Goal: Information Seeking & Learning: Check status

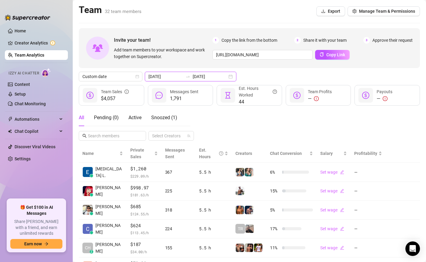
click at [193, 76] on input "[DATE]" at bounding box center [210, 76] width 35 height 7
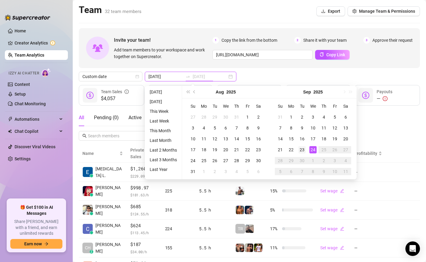
type input "2025-09-23"
click at [299, 150] on div "23" at bounding box center [301, 149] width 7 height 7
click at [313, 149] on div "24" at bounding box center [312, 149] width 7 height 7
click at [313, 149] on div "Name Private Sales Messages Sent Est. Hours Creators Chat Conversion Salary Pro…" at bounding box center [249, 254] width 341 height 220
type input "2025-09-23"
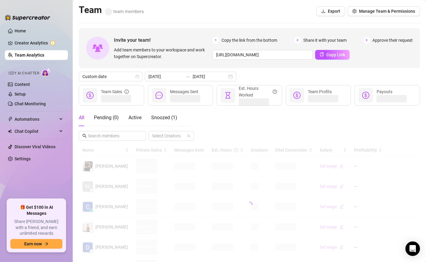
click at [313, 149] on div at bounding box center [249, 204] width 341 height 121
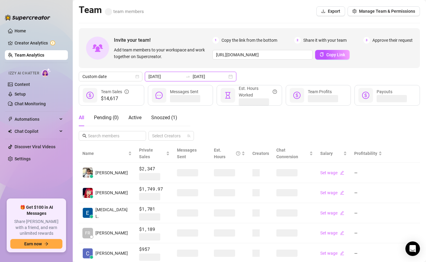
click at [201, 74] on input "[DATE]" at bounding box center [210, 76] width 35 height 7
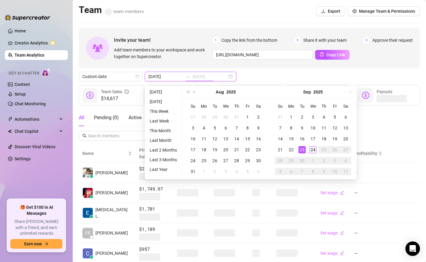
type input "[DATE]"
click at [313, 150] on div "24" at bounding box center [312, 149] width 7 height 7
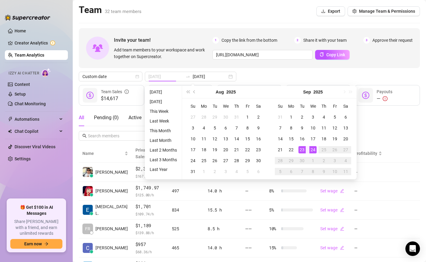
click at [313, 150] on div "24" at bounding box center [312, 149] width 7 height 7
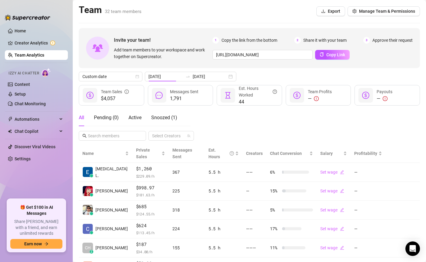
type input "[DATE]"
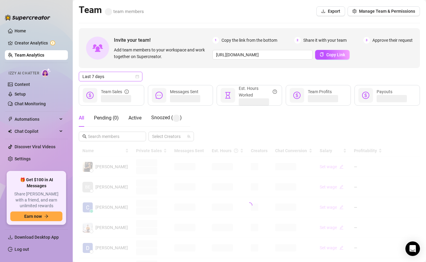
click at [111, 78] on span "Last 7 days" at bounding box center [110, 76] width 56 height 9
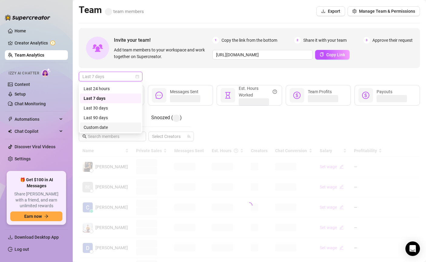
click at [100, 129] on div "Custom date" at bounding box center [111, 127] width 54 height 7
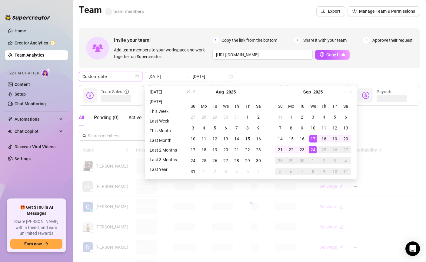
type input "[DATE]"
click at [314, 148] on div "24" at bounding box center [312, 149] width 7 height 7
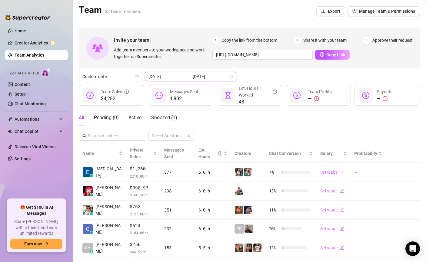
click at [198, 74] on input "[DATE]" at bounding box center [210, 76] width 35 height 7
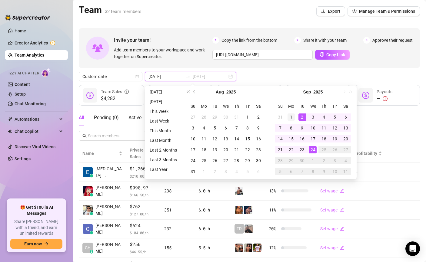
type input "[DATE]"
click at [292, 117] on div "1" at bounding box center [290, 117] width 7 height 7
click at [312, 148] on div "24" at bounding box center [312, 149] width 7 height 7
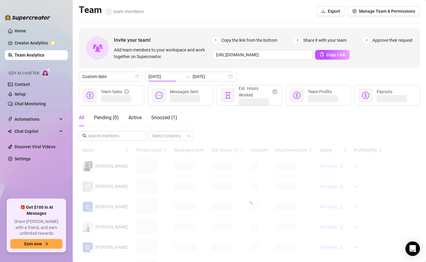
type input "2025-09-01"
type input "[DATE]"
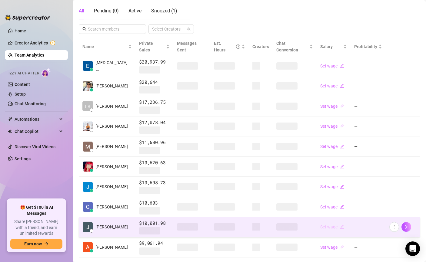
scroll to position [130, 0]
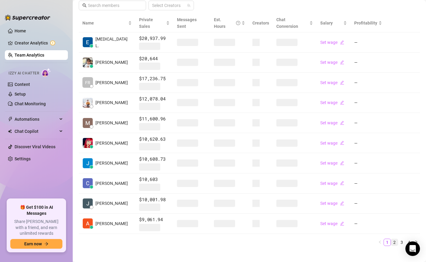
click at [395, 239] on link "2" at bounding box center [394, 242] width 7 height 7
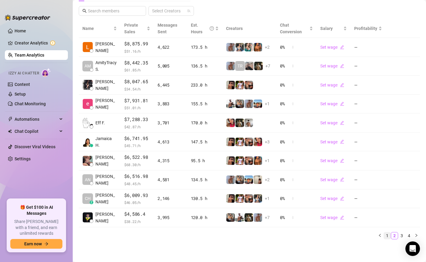
click at [388, 235] on link "1" at bounding box center [386, 235] width 7 height 7
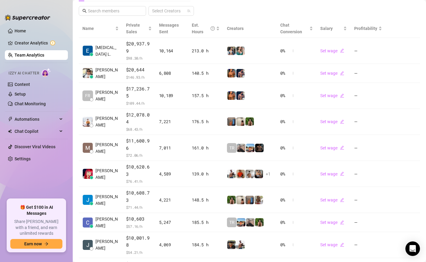
scroll to position [125, 0]
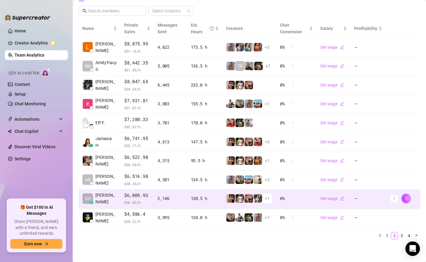
click at [303, 195] on td "0 %" at bounding box center [296, 198] width 40 height 19
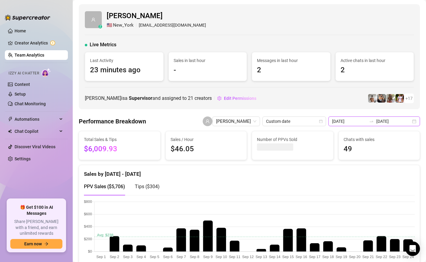
click at [360, 121] on input "2025-09-01" at bounding box center [349, 121] width 35 height 7
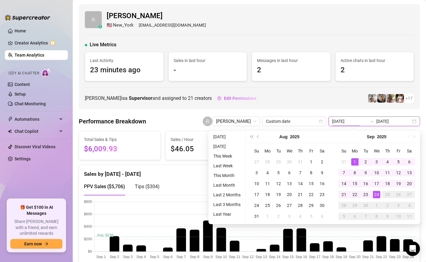
type input "[DATE]"
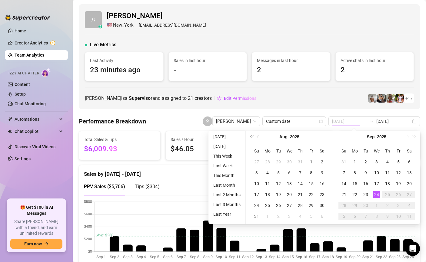
click at [375, 193] on div "24" at bounding box center [376, 194] width 7 height 7
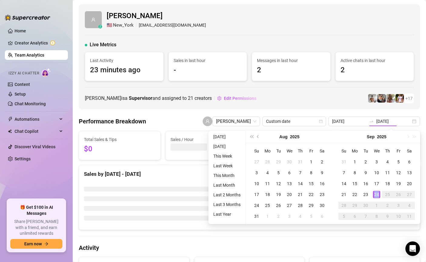
type input "[DATE]"
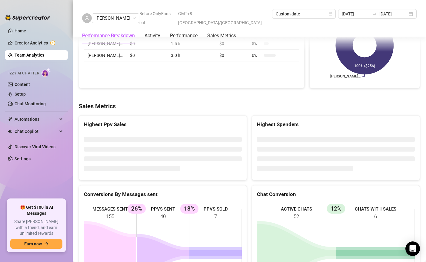
scroll to position [780, 0]
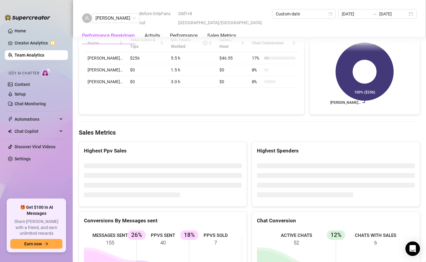
click at [20, 54] on link "Team Analytics" at bounding box center [30, 55] width 30 height 5
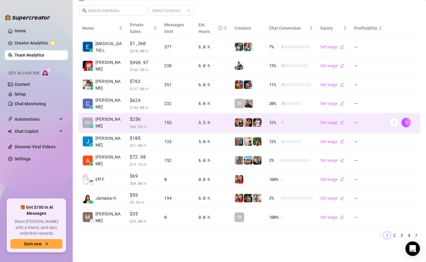
scroll to position [125, 0]
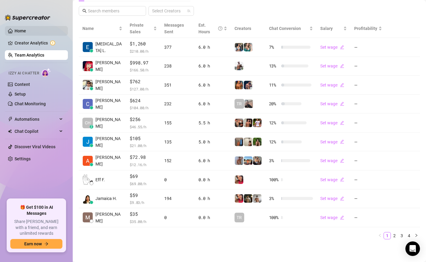
click at [26, 30] on link "Home" at bounding box center [21, 30] width 12 height 5
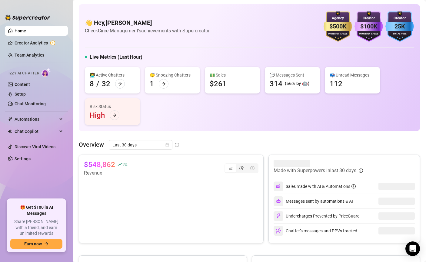
scroll to position [17, 0]
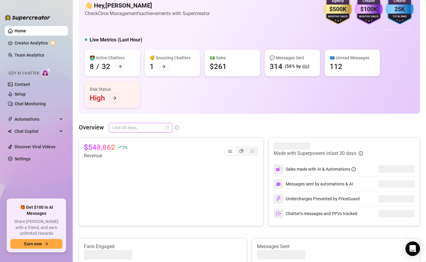
click at [153, 130] on span "Last 30 days" at bounding box center [140, 127] width 56 height 9
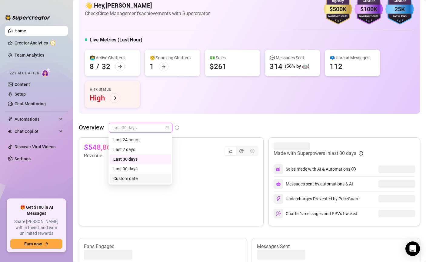
click at [140, 180] on div "Custom date" at bounding box center [140, 178] width 54 height 7
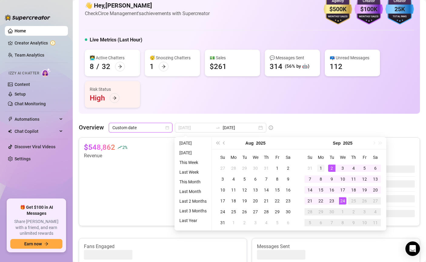
type input "2025-09-01"
click at [318, 167] on div "1" at bounding box center [320, 168] width 7 height 7
click at [334, 199] on div "23" at bounding box center [331, 200] width 7 height 7
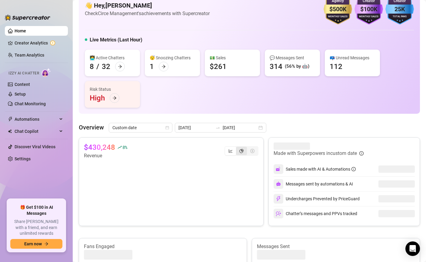
click at [240, 151] on icon "pie-chart" at bounding box center [241, 151] width 4 height 4
click at [237, 148] on input "segmented control" at bounding box center [237, 148] width 0 height 0
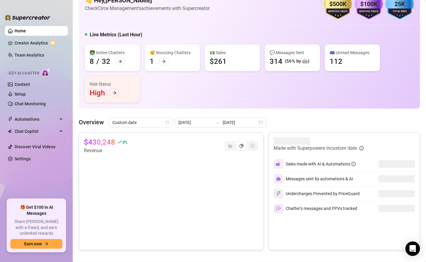
scroll to position [26, 0]
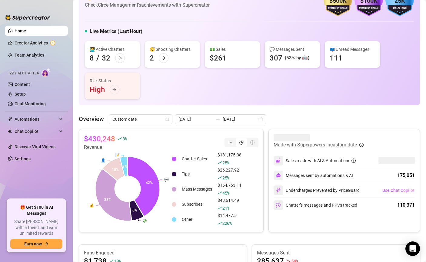
click at [221, 125] on div "Overview Custom date 2025-09-01 2025-09-23 $430,248 8 % Revenue 💬 💸 💰 👤 📝 42% 6…" at bounding box center [249, 258] width 341 height 288
click at [222, 120] on input "2025-09-23" at bounding box center [239, 119] width 35 height 7
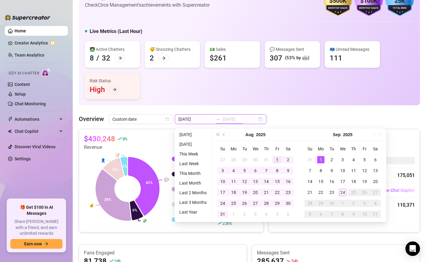
type input "2025-08-01"
click at [276, 159] on div "1" at bounding box center [276, 159] width 7 height 7
click at [288, 193] on div "23" at bounding box center [287, 192] width 7 height 7
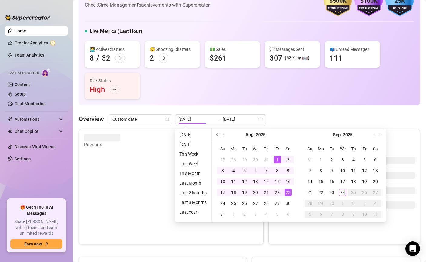
type input "2025-08-01"
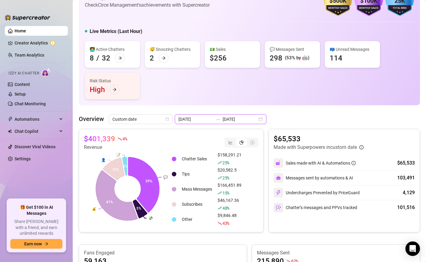
click at [234, 118] on input "2025-08-23" at bounding box center [239, 119] width 35 height 7
click at [227, 119] on input "2025-08-23" at bounding box center [239, 119] width 35 height 7
click at [228, 120] on input "2025-08-23" at bounding box center [239, 119] width 35 height 7
click at [236, 119] on input "2025-08-23" at bounding box center [239, 119] width 35 height 7
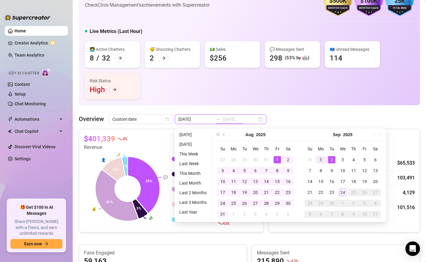
type input "2025-09-01"
click at [322, 159] on div "1" at bounding box center [320, 159] width 7 height 7
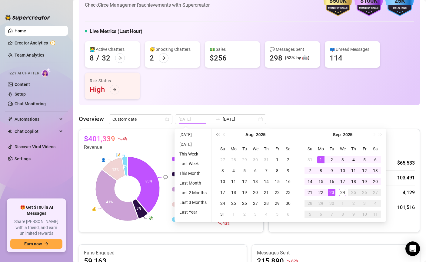
click at [332, 193] on div "23" at bounding box center [331, 192] width 7 height 7
type input "2025-09-01"
type input "2025-09-23"
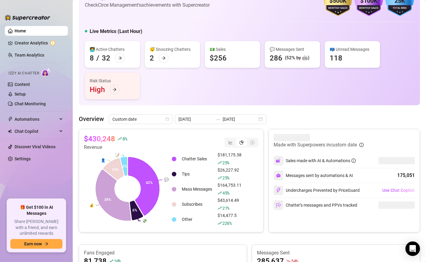
scroll to position [41, 0]
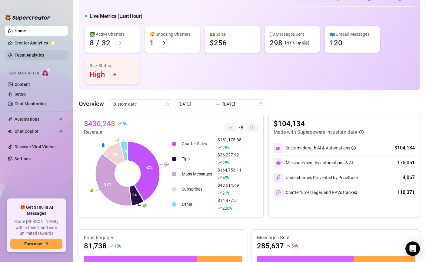
click at [29, 55] on link "Team Analytics" at bounding box center [30, 55] width 30 height 5
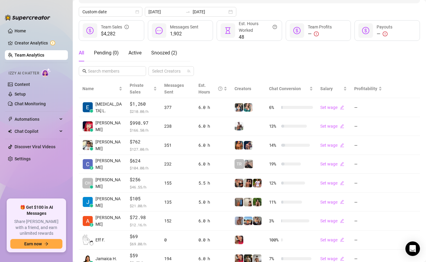
scroll to position [1, 0]
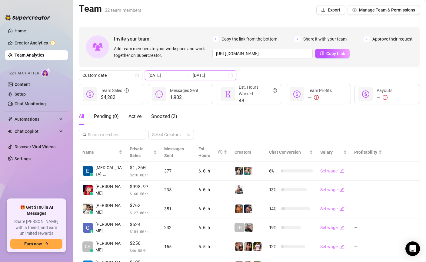
click at [175, 77] on input "[DATE]" at bounding box center [165, 75] width 35 height 7
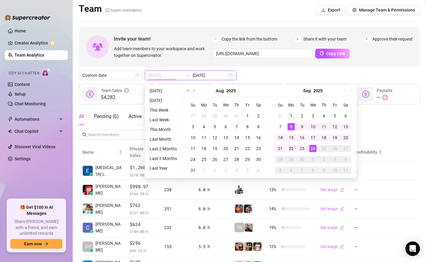
type input "2025-09-01"
click at [289, 116] on div "1" at bounding box center [290, 115] width 7 height 7
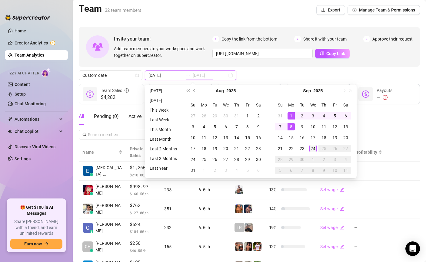
type input "[DATE]"
click at [311, 148] on div "24" at bounding box center [312, 148] width 7 height 7
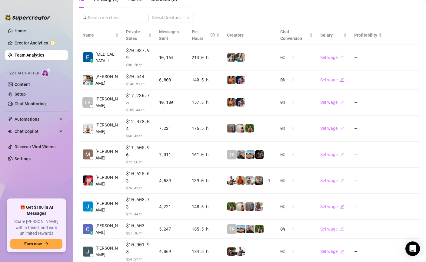
scroll to position [120, 0]
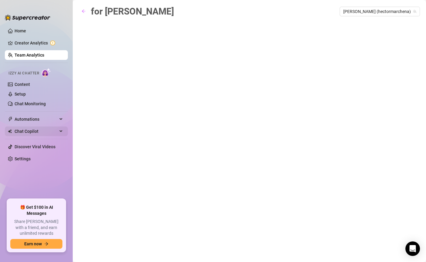
click at [35, 130] on span "Chat Copilot" at bounding box center [36, 132] width 43 height 10
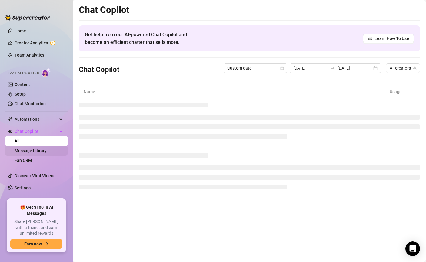
click at [41, 151] on link "Message Library" at bounding box center [31, 150] width 32 height 5
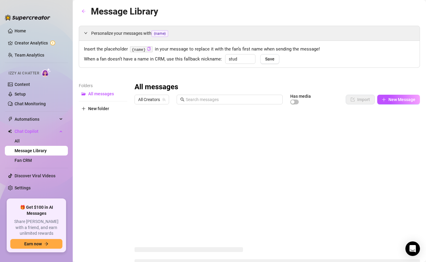
click at [150, 105] on div "All Creators Has media Import New Message" at bounding box center [276, 100] width 285 height 13
click at [150, 103] on span "All Creators" at bounding box center [151, 99] width 27 height 9
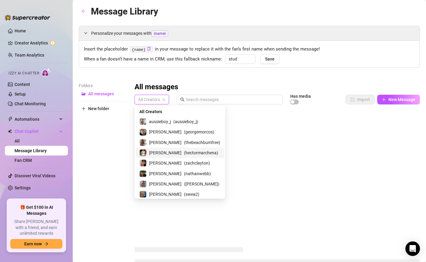
click at [184, 151] on span "( hectormarchena )" at bounding box center [201, 153] width 34 height 7
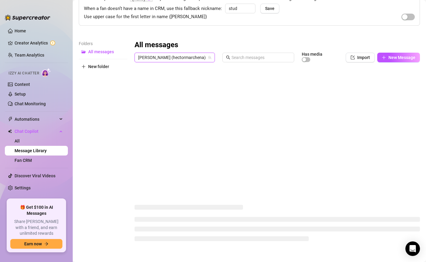
scroll to position [52, 0]
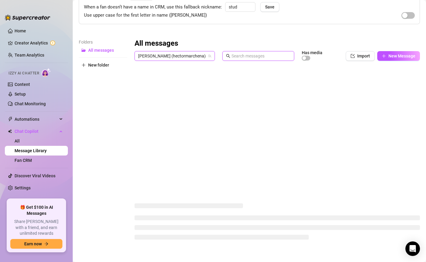
click at [231, 56] on input "text" at bounding box center [260, 56] width 59 height 7
click at [258, 109] on div "All messages Hector (hectormarchena) Has media Import New Message Title Text Me…" at bounding box center [276, 141] width 285 height 205
click at [101, 49] on span "All messages" at bounding box center [101, 50] width 26 height 5
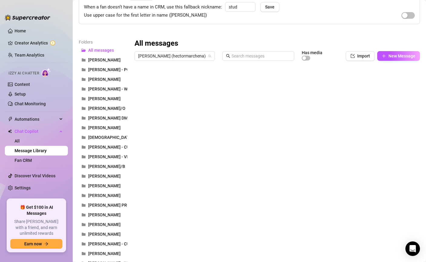
scroll to position [276, 0]
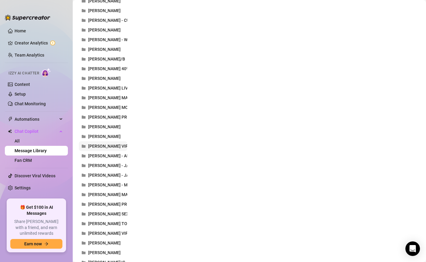
click at [105, 144] on span "HECTOR VIP" at bounding box center [108, 146] width 40 height 5
click at [106, 144] on span "HECTOR VIP" at bounding box center [108, 146] width 40 height 5
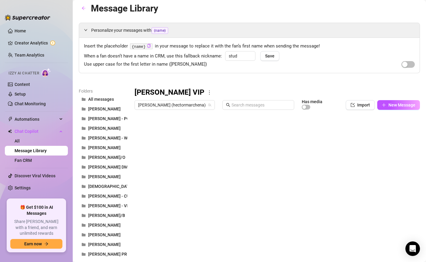
scroll to position [2, 0]
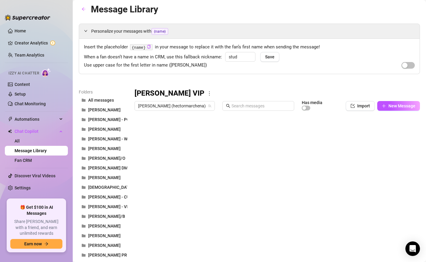
click at [141, 141] on div at bounding box center [276, 181] width 285 height 135
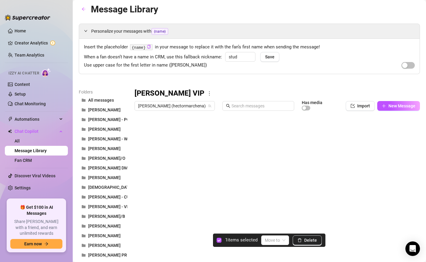
click at [140, 128] on div at bounding box center [276, 181] width 285 height 135
click at [139, 156] on div at bounding box center [276, 181] width 285 height 135
click at [309, 239] on span "Delete" at bounding box center [310, 240] width 13 height 5
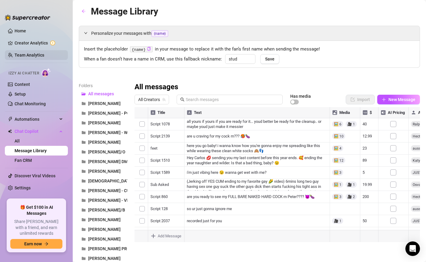
click at [31, 58] on link "Team Analytics" at bounding box center [30, 55] width 30 height 5
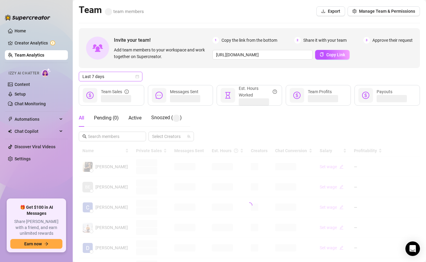
click at [112, 78] on span "Last 7 days" at bounding box center [110, 76] width 56 height 9
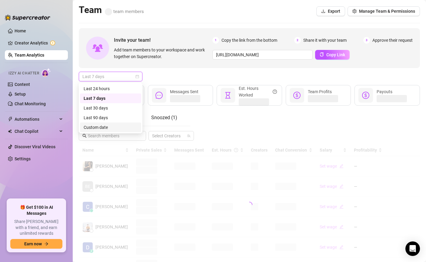
click at [100, 130] on div "Custom date" at bounding box center [111, 127] width 54 height 7
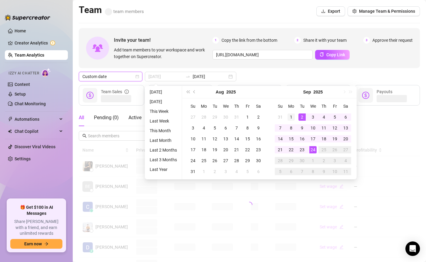
type input "2025-09-01"
click at [294, 115] on div "1" at bounding box center [290, 117] width 7 height 7
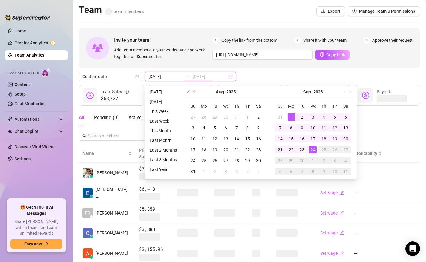
type input "[DATE]"
click at [313, 149] on div "24" at bounding box center [312, 149] width 7 height 7
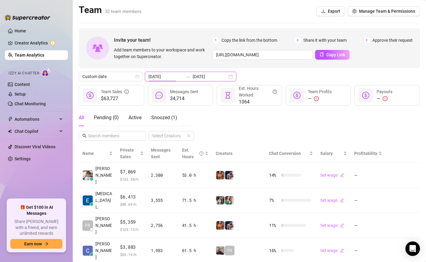
click at [175, 77] on input "[DATE]" at bounding box center [165, 76] width 35 height 7
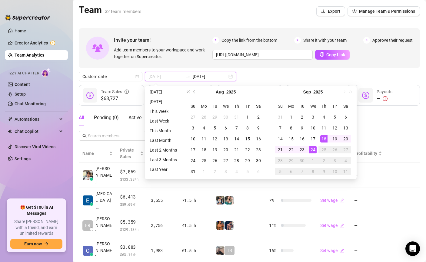
type input "[DATE]"
click at [311, 149] on div "24" at bounding box center [312, 149] width 7 height 7
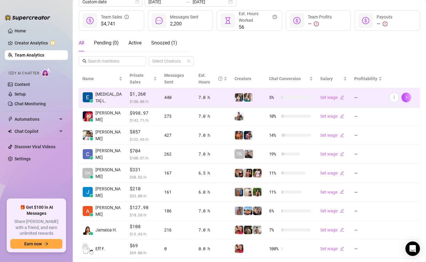
scroll to position [87, 0]
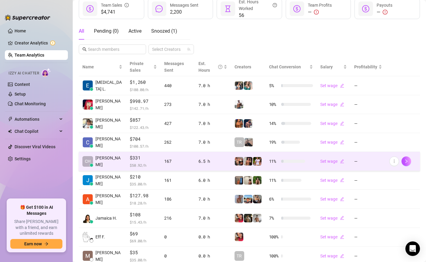
click at [289, 162] on div at bounding box center [293, 161] width 24 height 3
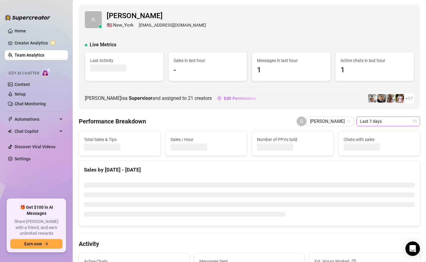
click at [371, 121] on span "Last 7 days" at bounding box center [388, 121] width 56 height 9
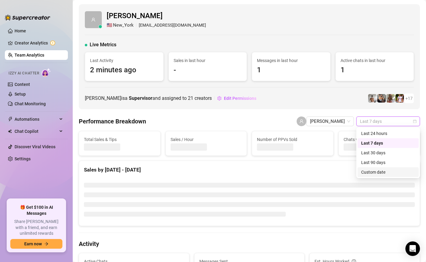
click at [382, 170] on div "Custom date" at bounding box center [388, 172] width 54 height 7
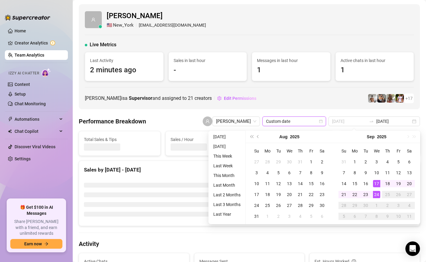
type input "[DATE]"
click at [374, 194] on div "24" at bounding box center [376, 194] width 7 height 7
type input "[DATE]"
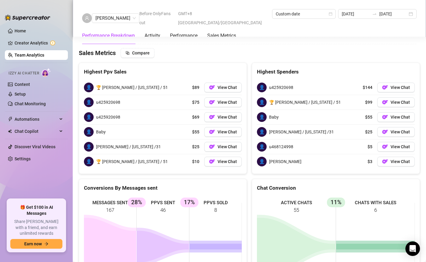
scroll to position [849, 0]
